Goal: Task Accomplishment & Management: Manage account settings

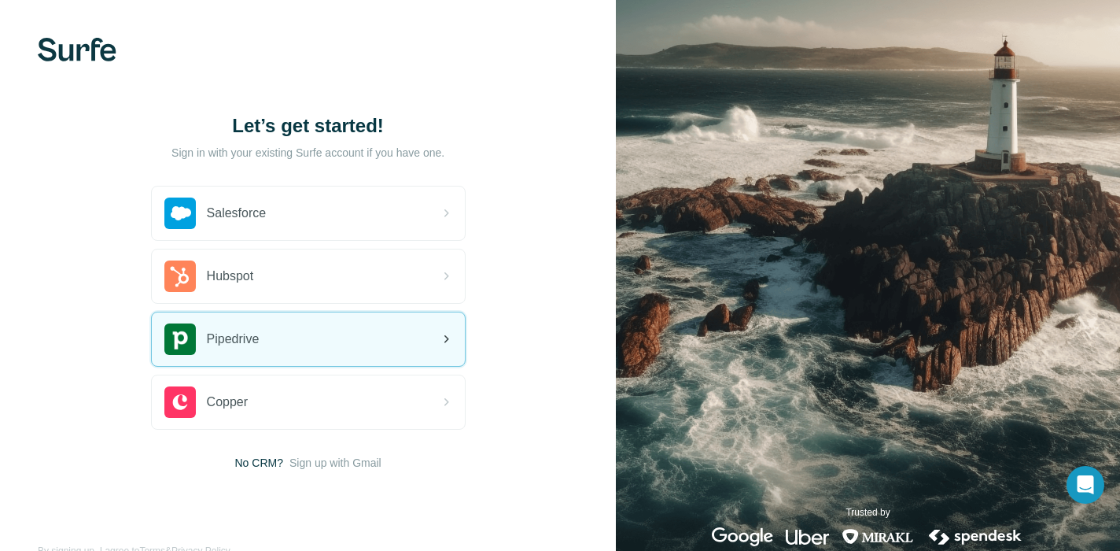
click at [403, 353] on div "Pipedrive" at bounding box center [308, 339] width 313 height 54
click at [376, 351] on div "Pipedrive" at bounding box center [308, 339] width 313 height 54
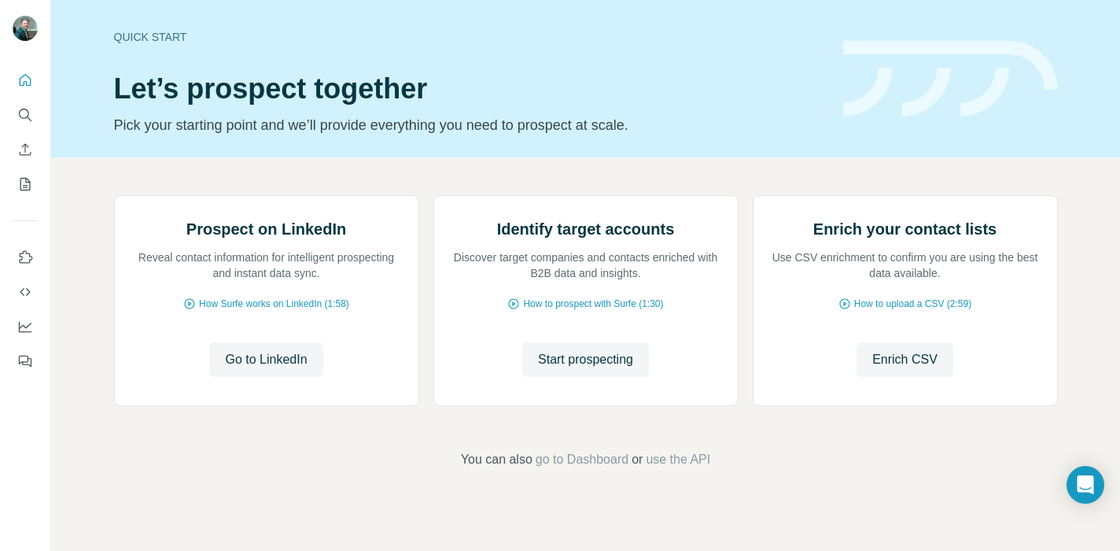
scroll to position [126, 0]
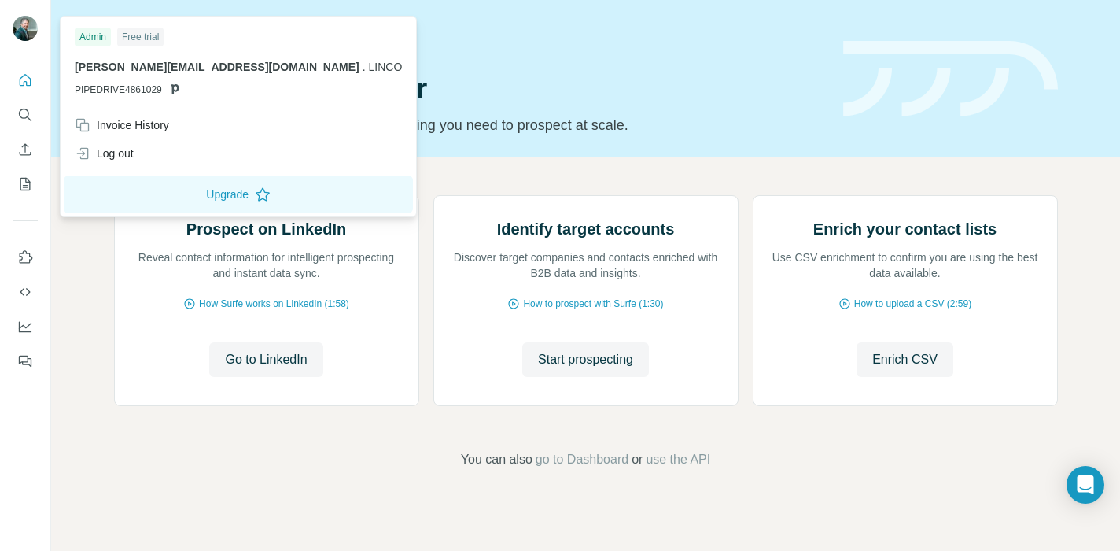
click at [138, 31] on div "Free trial" at bounding box center [140, 37] width 46 height 19
click at [155, 80] on div "f.innocentini@stantonchase.com . LINCO PIPEDRIVE4861029" at bounding box center [238, 78] width 327 height 38
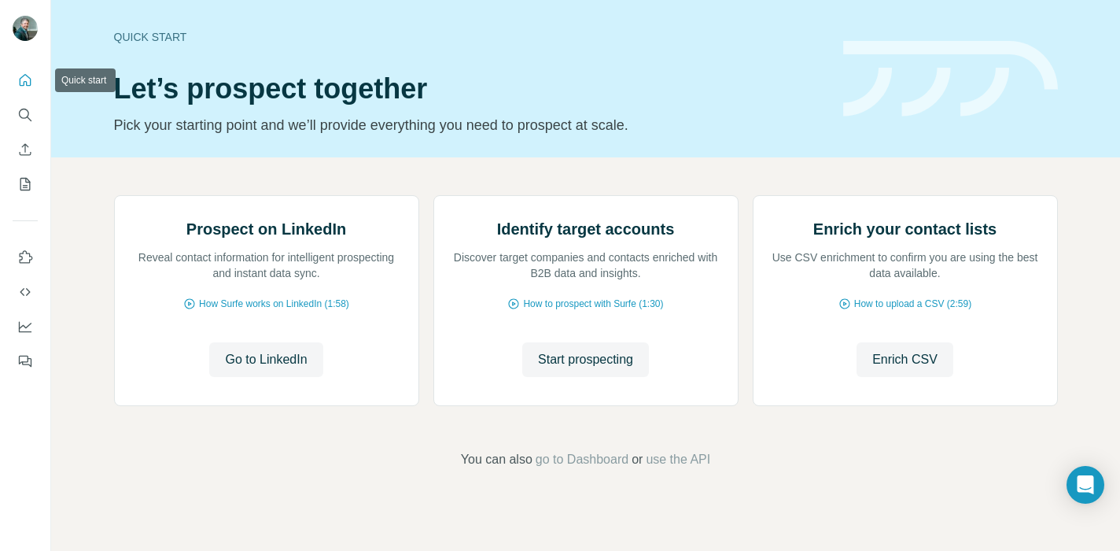
click at [20, 83] on icon "Quick start" at bounding box center [25, 80] width 16 height 16
click at [23, 79] on icon "Quick start" at bounding box center [25, 80] width 16 height 16
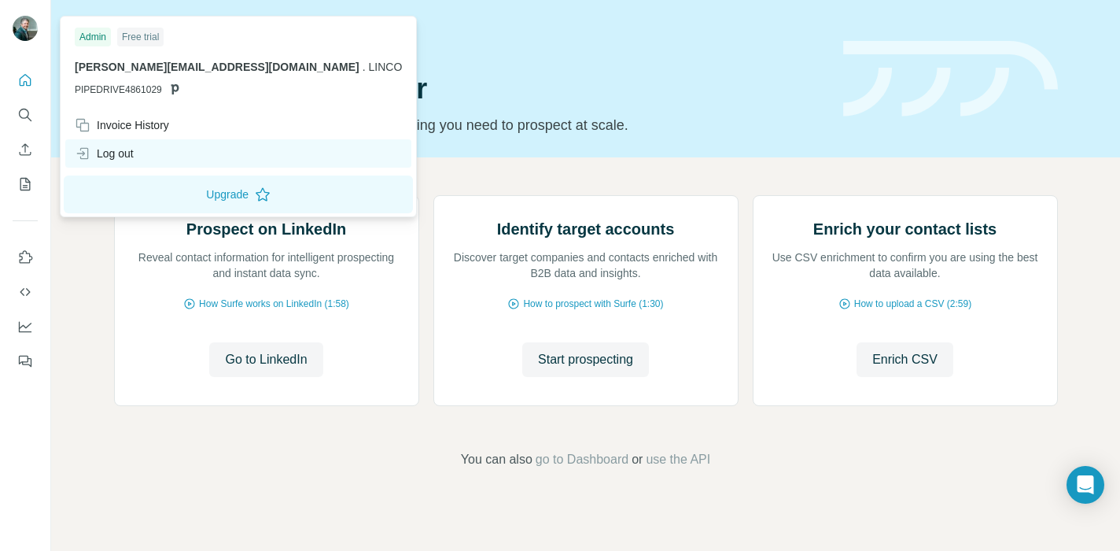
click at [124, 150] on div "Log out" at bounding box center [104, 154] width 59 height 16
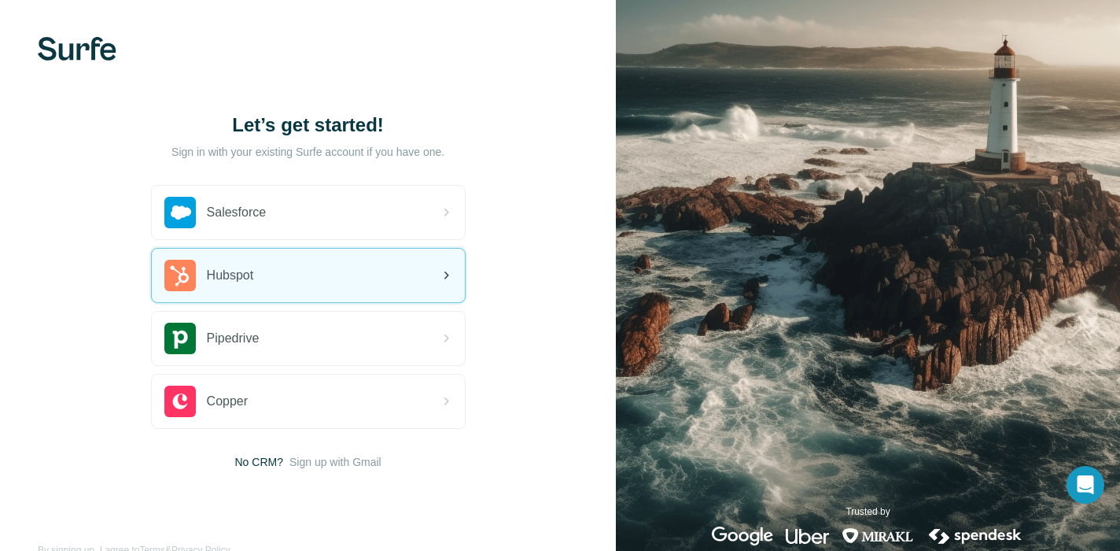
scroll to position [33, 0]
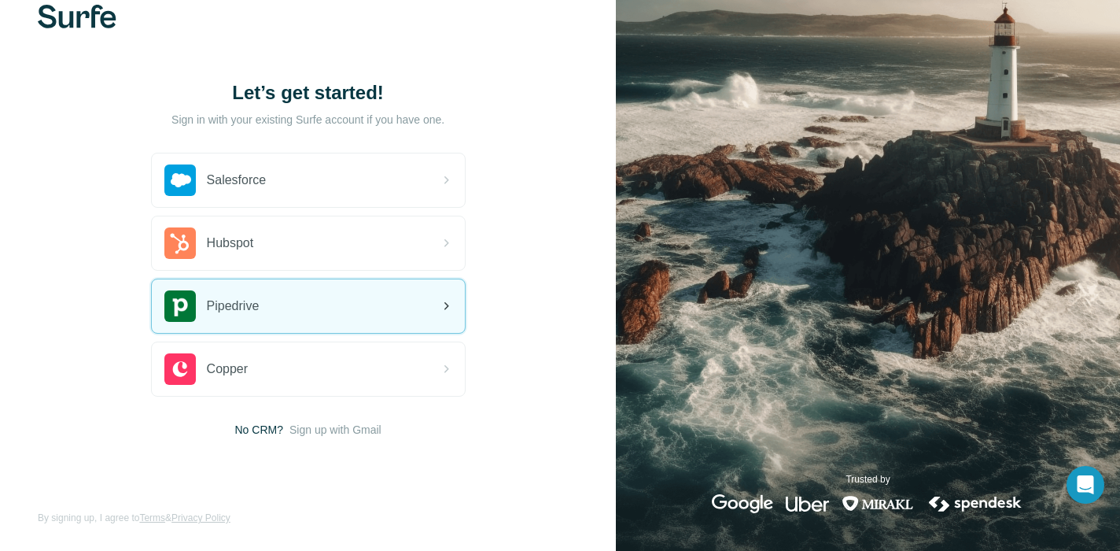
click at [243, 314] on span "Pipedrive" at bounding box center [233, 306] width 53 height 19
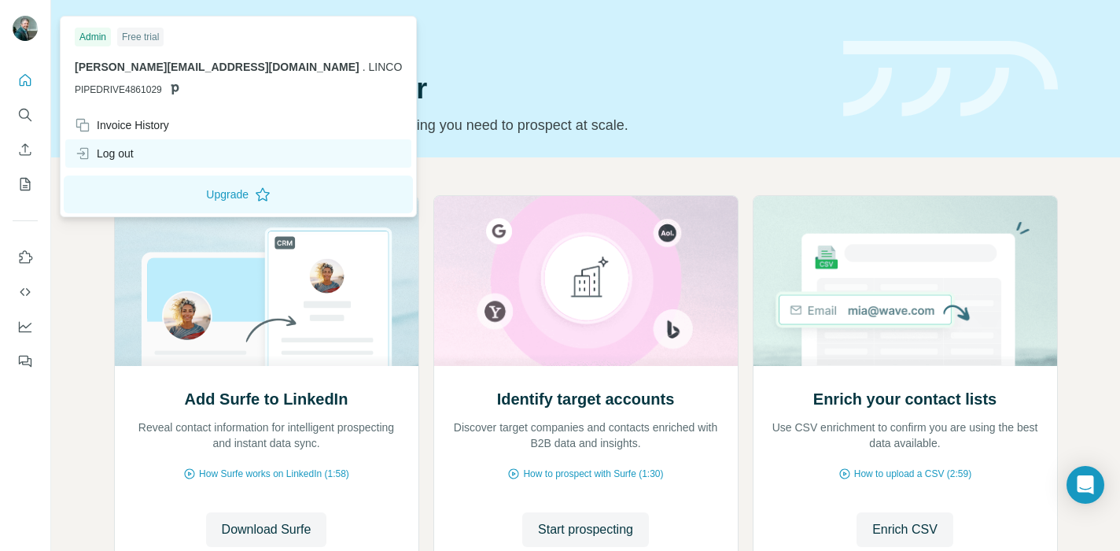
click at [118, 155] on div "Log out" at bounding box center [104, 154] width 59 height 16
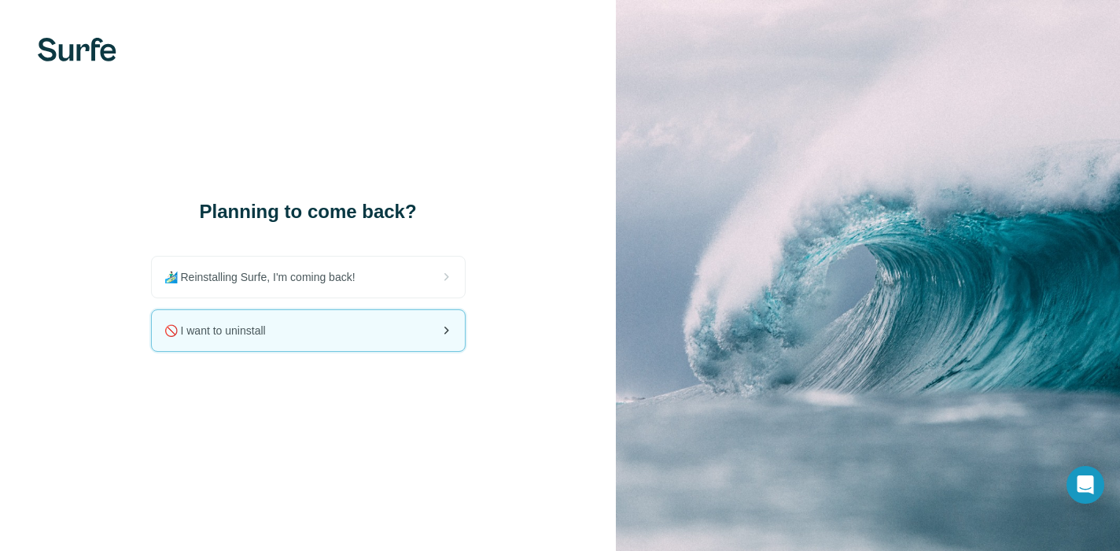
click at [344, 337] on div "🚫 I want to uninstall" at bounding box center [308, 330] width 313 height 41
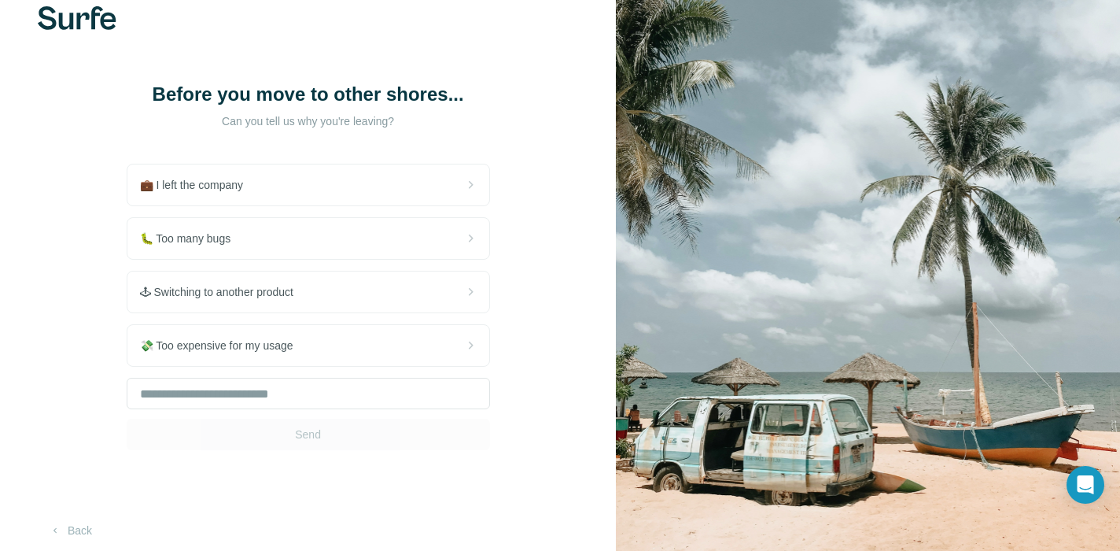
scroll to position [44, 0]
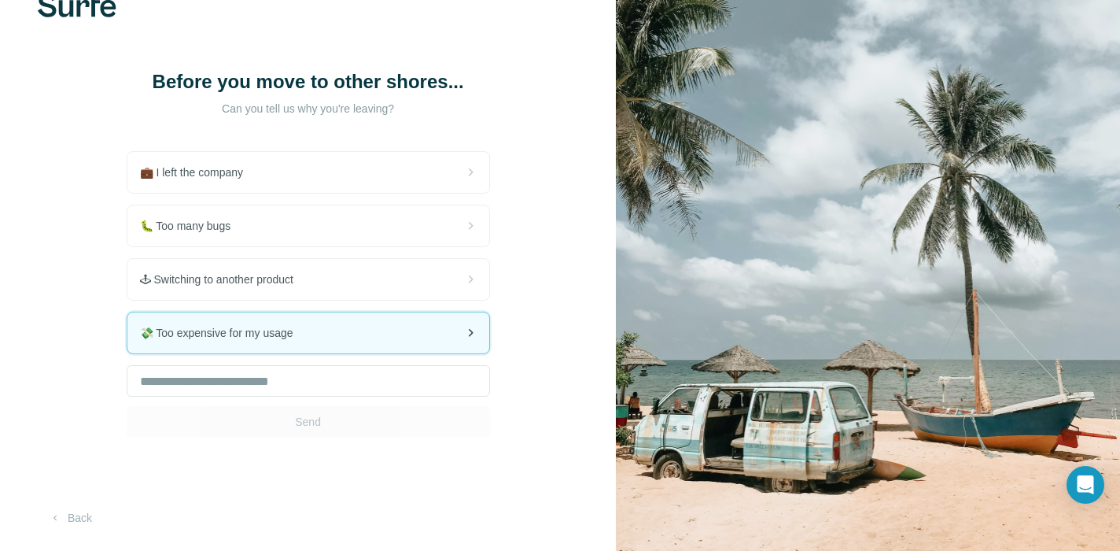
click at [360, 334] on div "💸 Too expensive for my usage" at bounding box center [308, 332] width 362 height 41
